Goal: Information Seeking & Learning: Learn about a topic

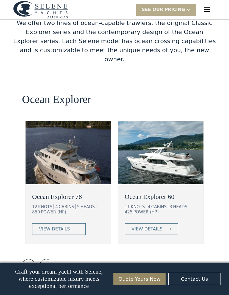
scroll to position [911, 0]
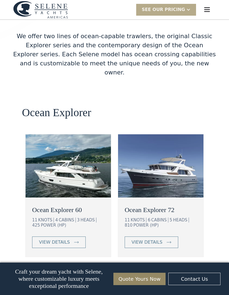
click at [49, 275] on img at bounding box center [46, 279] width 8 height 8
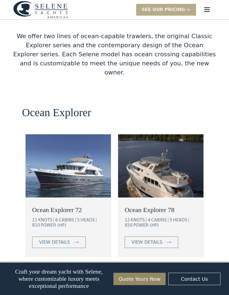
click at [49, 275] on img at bounding box center [46, 279] width 8 height 8
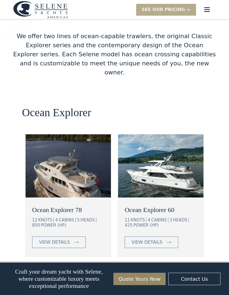
click at [44, 275] on img at bounding box center [46, 279] width 8 height 8
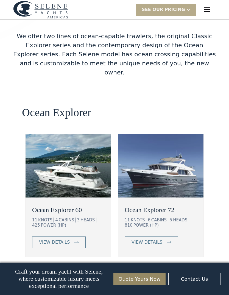
click at [44, 275] on img at bounding box center [46, 279] width 8 height 8
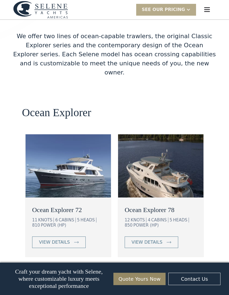
click at [48, 275] on img at bounding box center [46, 279] width 8 height 8
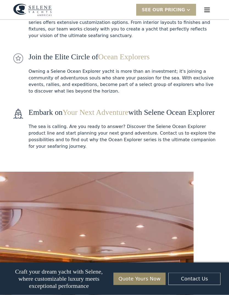
scroll to position [1022, 0]
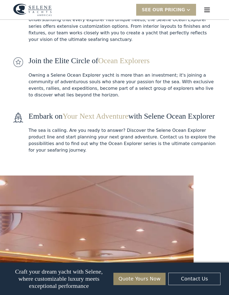
click at [164, 7] on div "SEE Our Pricing" at bounding box center [163, 10] width 43 height 7
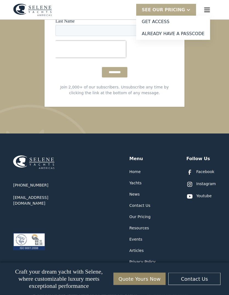
scroll to position [1590, 0]
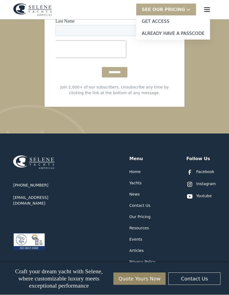
click at [134, 181] on div "Yachts" at bounding box center [135, 184] width 12 height 6
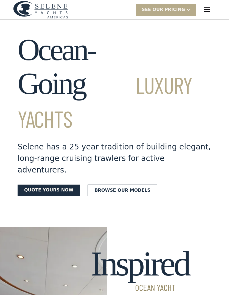
click at [99, 185] on link "Browse our models" at bounding box center [123, 191] width 70 height 12
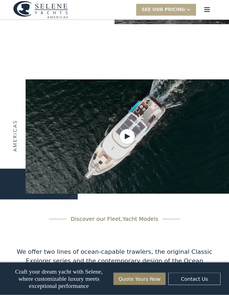
scroll to position [694, 0]
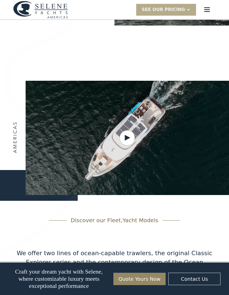
click at [206, 8] on img "menu" at bounding box center [207, 10] width 8 height 8
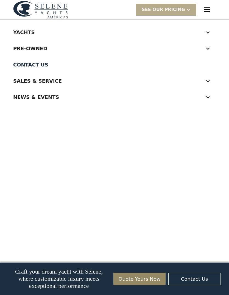
click at [18, 34] on div "Yachts" at bounding box center [109, 32] width 192 height 7
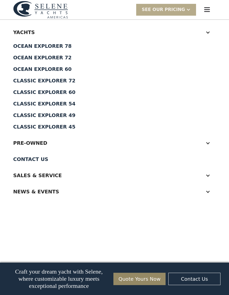
click at [27, 115] on div "Classic Explorer 49" at bounding box center [114, 115] width 203 height 5
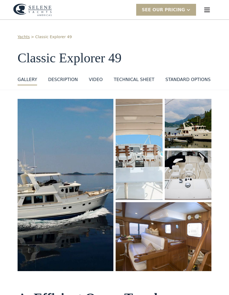
click at [78, 78] on div "GALLERY GALLERY VIRTUAL TOUR DESCRIPTION VIDEO Technical sheet standard options…" at bounding box center [115, 83] width 194 height 15
click at [67, 78] on div "DESCRIPTION" at bounding box center [63, 79] width 30 height 7
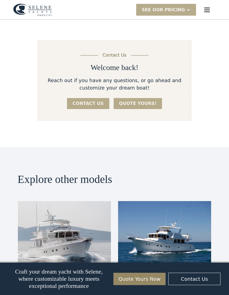
scroll to position [1178, 0]
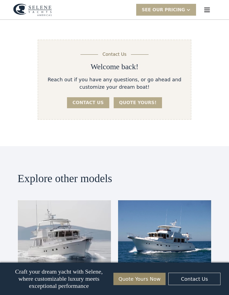
click at [48, 200] on img at bounding box center [64, 231] width 93 height 63
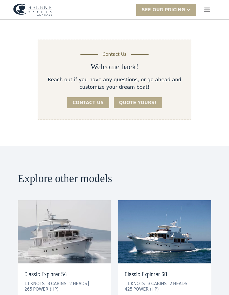
scroll to position [1203, 0]
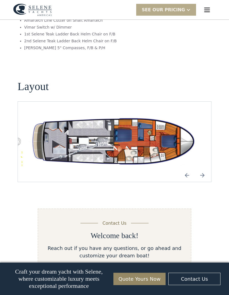
scroll to position [937, 0]
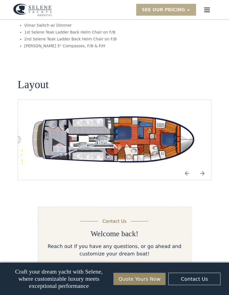
click at [203, 167] on img "Next slide" at bounding box center [202, 173] width 13 height 13
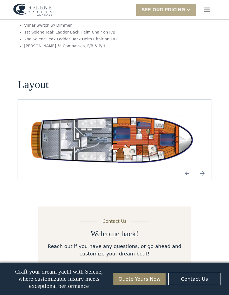
click at [199, 167] on img "Next slide" at bounding box center [202, 173] width 13 height 13
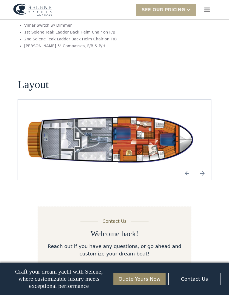
click at [202, 167] on img "Next slide" at bounding box center [202, 173] width 13 height 13
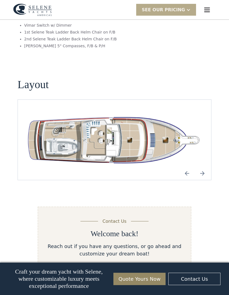
click at [202, 167] on img "Next slide" at bounding box center [202, 173] width 13 height 13
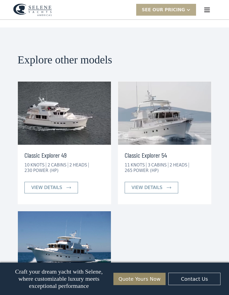
scroll to position [1221, 0]
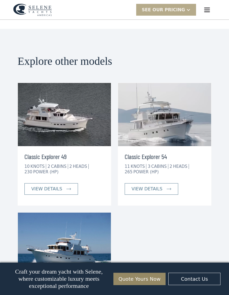
click at [167, 188] on img at bounding box center [169, 189] width 5 height 2
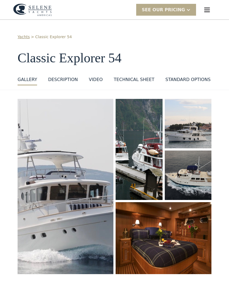
click at [177, 12] on div "SEE Our Pricing" at bounding box center [163, 10] width 43 height 7
click at [168, 23] on link "Get access" at bounding box center [173, 22] width 74 height 12
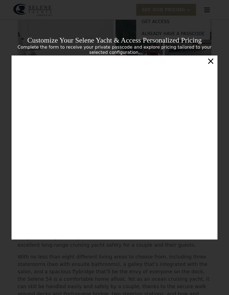
click at [211, 62] on div "×" at bounding box center [211, 61] width 8 height 11
